Goal: Task Accomplishment & Management: Manage account settings

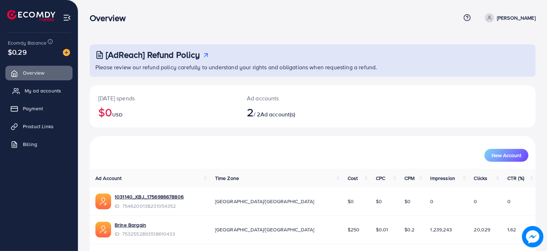
click at [44, 90] on span "My ad accounts" at bounding box center [43, 90] width 36 height 7
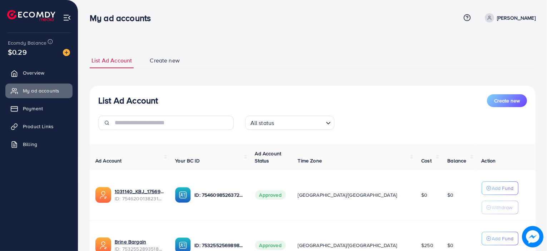
click at [169, 64] on span "Create new" at bounding box center [165, 60] width 30 height 8
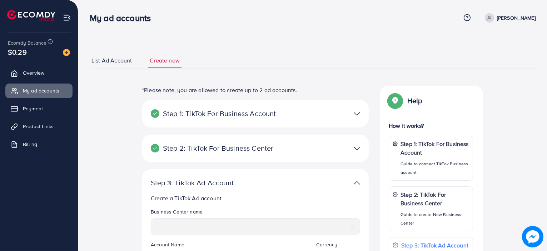
click at [324, 148] on div at bounding box center [329, 148] width 74 height 10
click at [361, 150] on div at bounding box center [329, 148] width 74 height 10
click at [354, 148] on img at bounding box center [357, 148] width 6 height 10
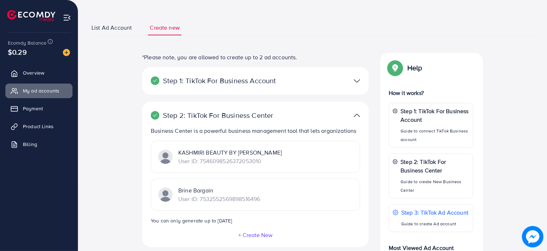
scroll to position [72, 0]
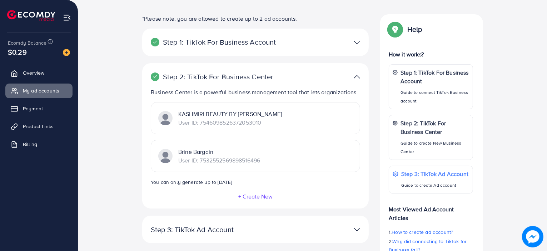
click at [260, 197] on button "+ Create New" at bounding box center [255, 196] width 35 height 6
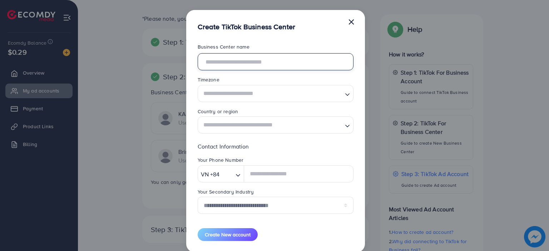
click at [285, 59] on input "text" at bounding box center [276, 61] width 156 height 17
click at [293, 91] on div "Timezone Loading..." at bounding box center [276, 89] width 156 height 26
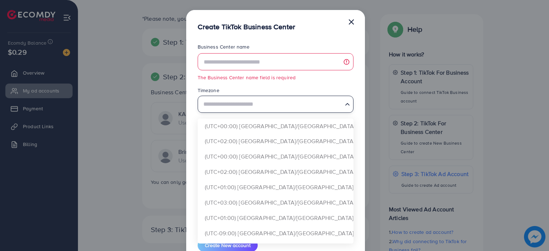
click at [295, 102] on input "Search for option" at bounding box center [271, 104] width 141 height 13
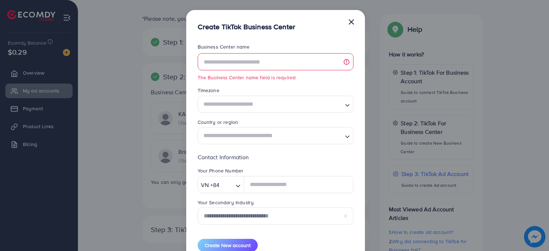
click at [303, 87] on div "Timezone" at bounding box center [276, 91] width 156 height 9
click at [348, 21] on button "×" at bounding box center [351, 21] width 7 height 14
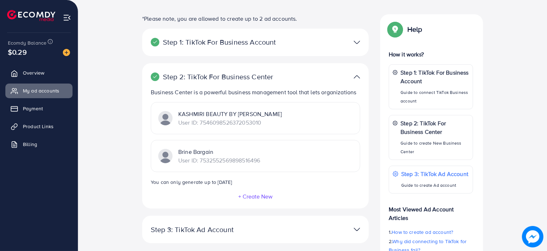
click at [332, 43] on div at bounding box center [329, 42] width 74 height 10
click at [360, 42] on div at bounding box center [329, 42] width 74 height 10
click at [356, 43] on img at bounding box center [357, 42] width 6 height 10
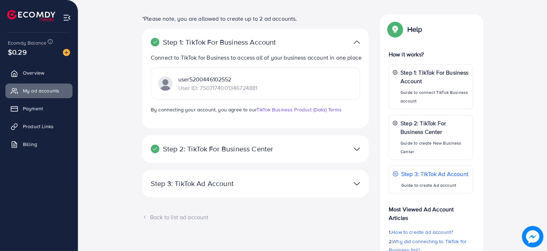
click at [353, 154] on div at bounding box center [329, 149] width 74 height 10
drag, startPoint x: 353, startPoint y: 154, endPoint x: 362, endPoint y: 148, distance: 10.0
click at [362, 148] on div "Step 2: TikTok For Business Center Business Center is a powerful business manag…" at bounding box center [255, 150] width 227 height 28
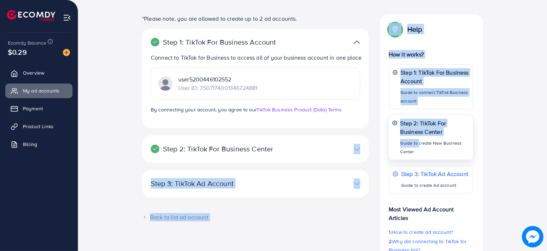
drag, startPoint x: 400, startPoint y: 142, endPoint x: 429, endPoint y: 131, distance: 30.6
click at [421, 137] on div "**********" at bounding box center [313, 161] width 458 height 295
click at [511, 127] on div "**********" at bounding box center [313, 161] width 458 height 295
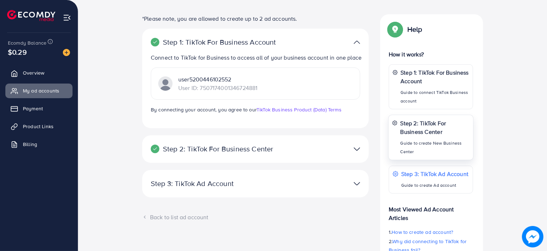
click at [428, 128] on p "Step 2: TikTok For Business Center" at bounding box center [434, 127] width 69 height 17
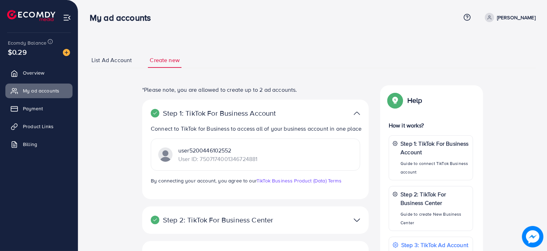
scroll to position [0, 0]
click at [102, 64] on span "List Ad Account" at bounding box center [112, 60] width 40 height 8
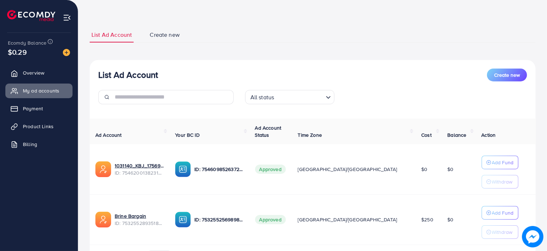
scroll to position [70, 0]
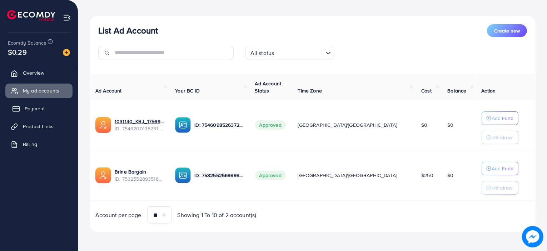
click at [33, 114] on link "Payment" at bounding box center [38, 109] width 67 height 14
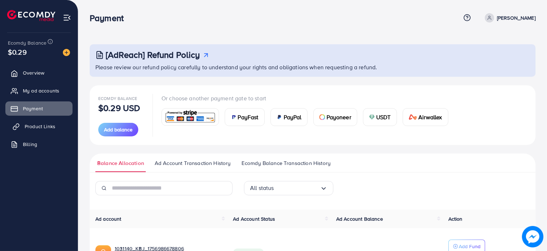
click at [34, 130] on span "Product Links" at bounding box center [40, 126] width 31 height 7
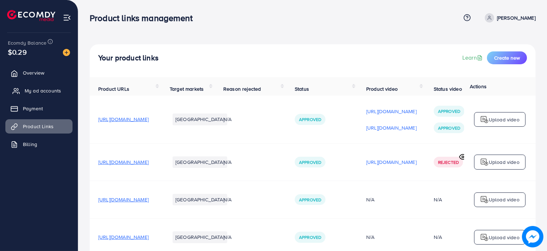
click at [60, 90] on span "My ad accounts" at bounding box center [43, 90] width 36 height 7
